Goal: Task Accomplishment & Management: Use online tool/utility

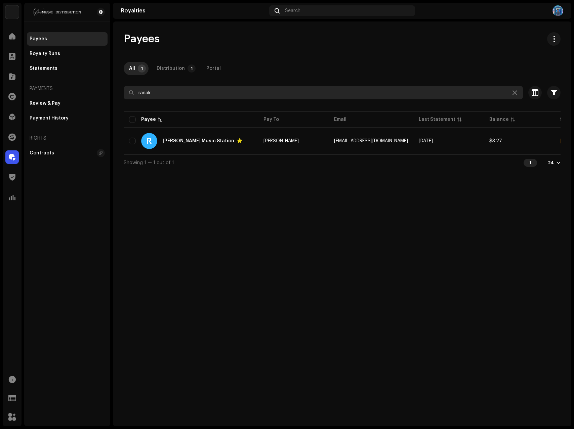
click at [170, 90] on input "ranak" at bounding box center [323, 92] width 399 height 13
click at [204, 96] on input "ranak" at bounding box center [323, 92] width 399 height 13
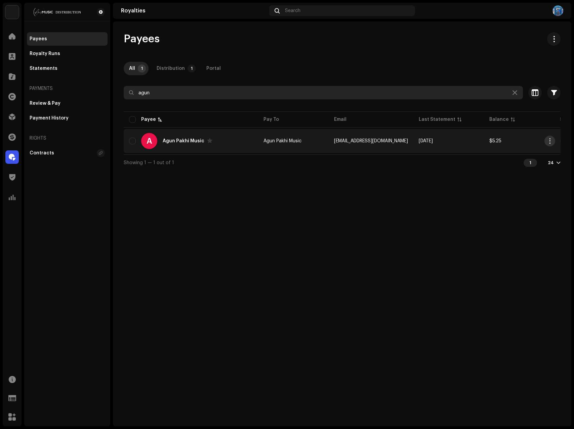
type input "agun"
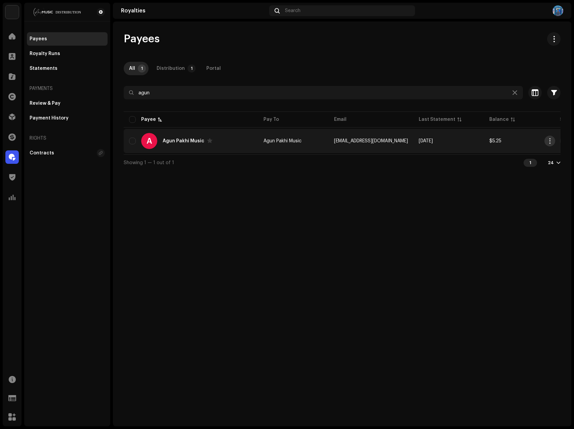
click at [548, 141] on span "button" at bounding box center [549, 140] width 5 height 5
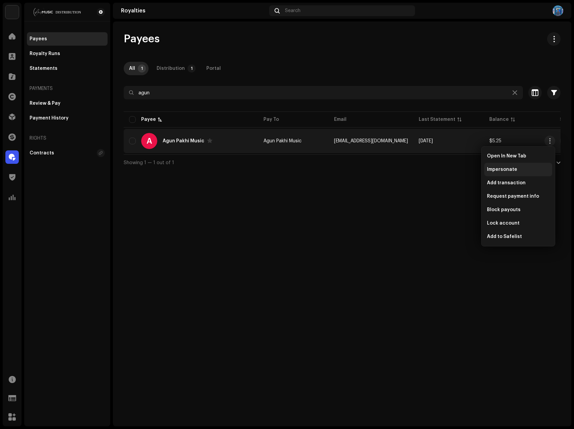
click at [506, 169] on span "Impersonate" at bounding box center [502, 169] width 30 height 5
